Goal: Information Seeking & Learning: Compare options

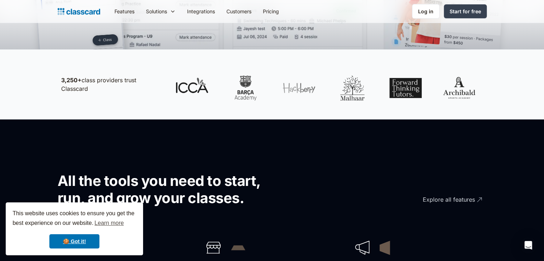
scroll to position [358, 0]
click at [80, 246] on link "🍪 Got it!" at bounding box center [74, 241] width 50 height 14
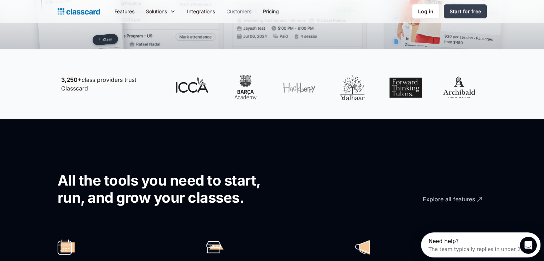
scroll to position [0, 0]
click at [273, 10] on link "Pricing" at bounding box center [271, 11] width 28 height 16
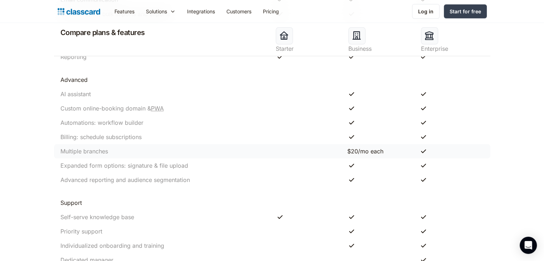
scroll to position [715, 0]
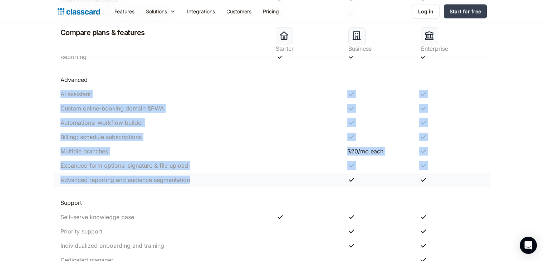
drag, startPoint x: 57, startPoint y: 99, endPoint x: 192, endPoint y: 180, distance: 157.4
